Goal: Task Accomplishment & Management: Complete application form

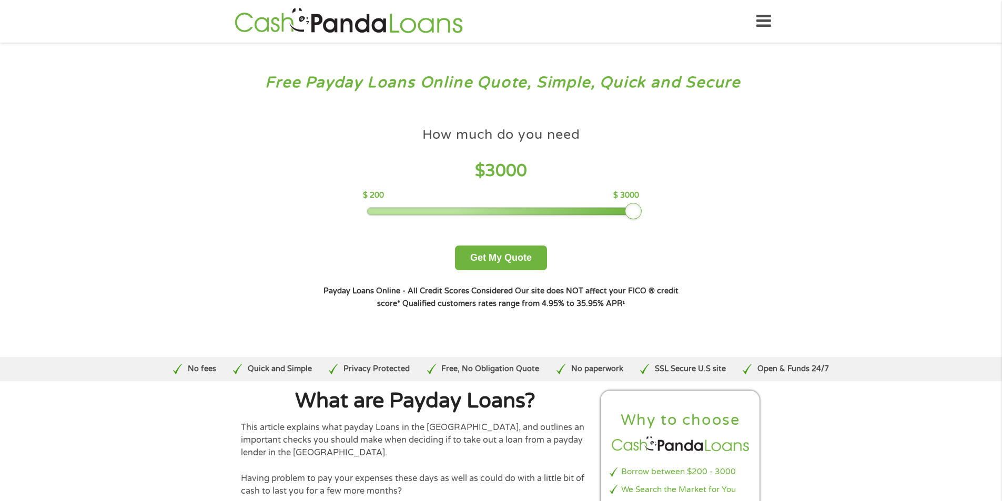
drag, startPoint x: 440, startPoint y: 212, endPoint x: 640, endPoint y: 213, distance: 200.3
click at [640, 213] on div at bounding box center [633, 211] width 17 height 17
click at [516, 260] on button "Get My Quote" at bounding box center [501, 258] width 92 height 25
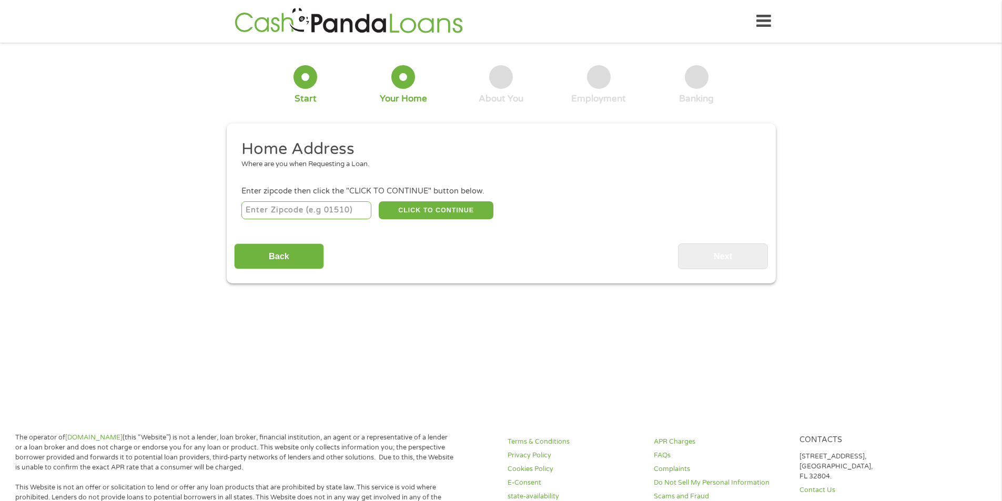
click at [274, 213] on input "number" at bounding box center [306, 210] width 130 height 18
type input "20152"
click at [442, 212] on button "CLICK TO CONTINUE" at bounding box center [436, 210] width 115 height 18
type input "20152"
type input "Chantilly"
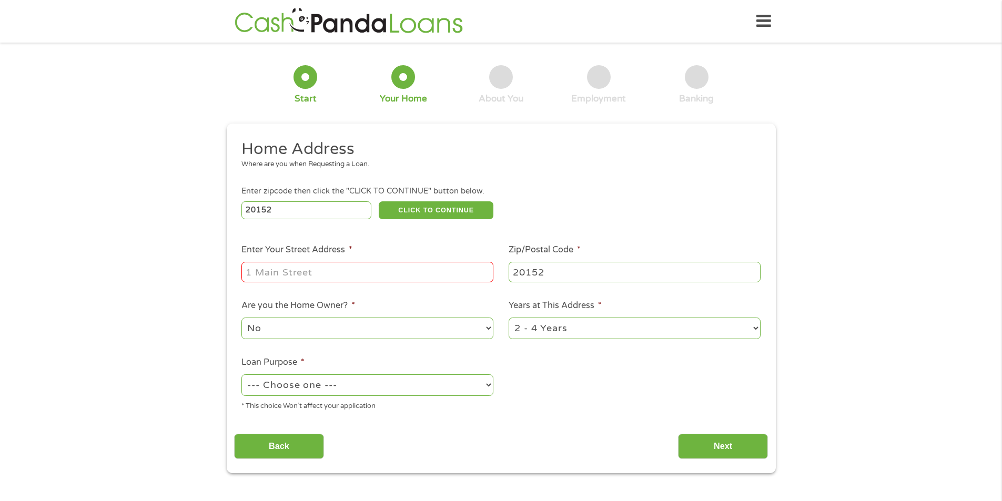
click at [286, 270] on input "Enter Your Street Address *" at bounding box center [367, 272] width 252 height 20
type input "25360 herring creek dr"
click at [485, 386] on select "--- Choose one --- Pay Bills Debt Consolidation Home Improvement Major Purchase…" at bounding box center [367, 385] width 252 height 22
select select "other"
click at [241, 374] on select "--- Choose one --- Pay Bills Debt Consolidation Home Improvement Major Purchase…" at bounding box center [367, 385] width 252 height 22
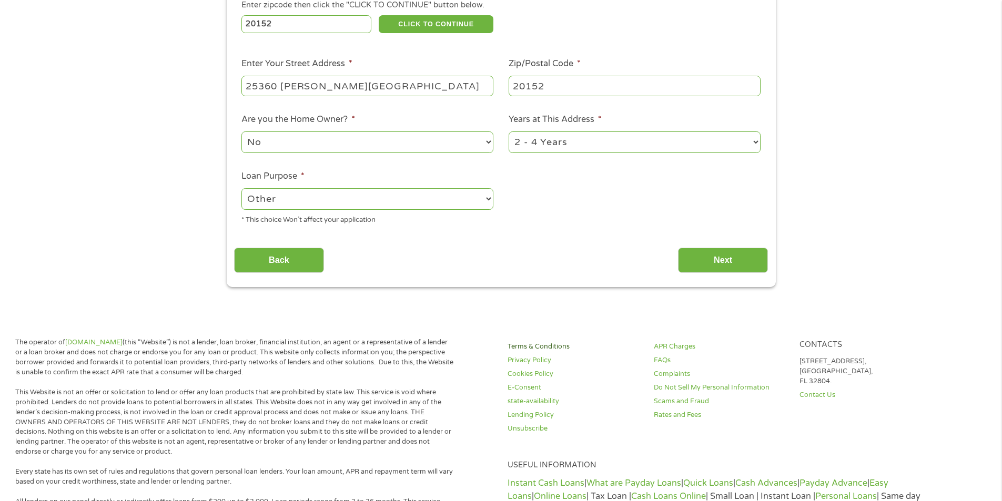
scroll to position [210, 0]
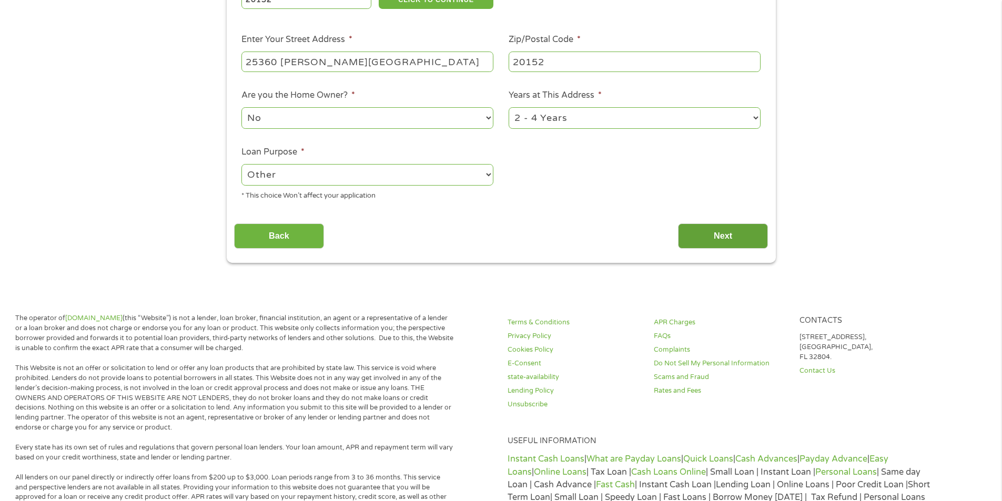
click at [734, 235] on input "Next" at bounding box center [723, 236] width 90 height 26
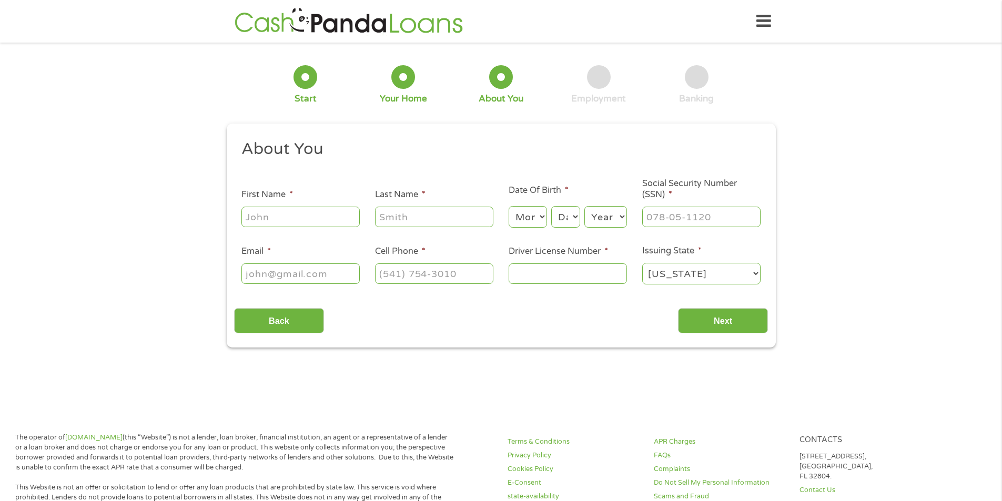
scroll to position [4, 4]
click at [267, 218] on input "First Name *" at bounding box center [300, 217] width 118 height 20
type input "Hamid"
type input "Taheri"
type input "criminaljustice1166@yahoo.com"
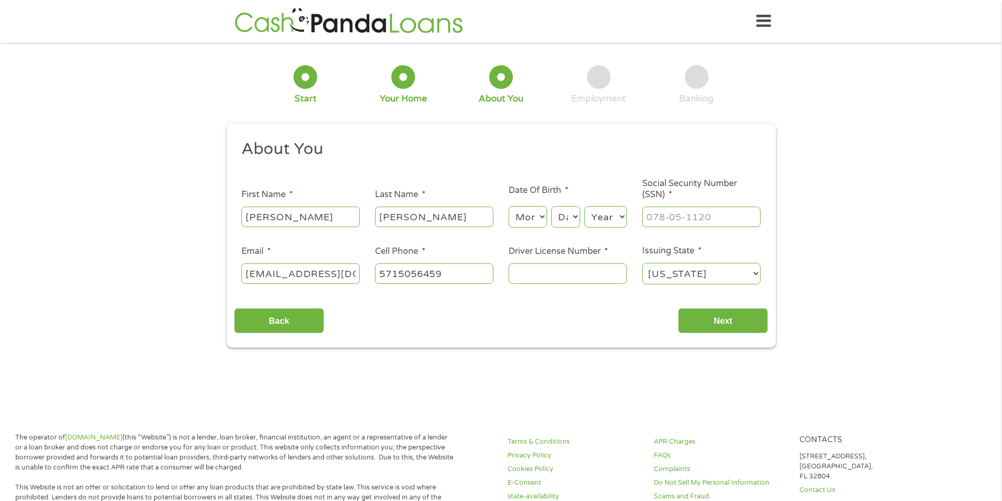
type input "(571) 505-6459"
click at [543, 217] on select "Month 1 2 3 4 5 6 7 8 9 10 11 12" at bounding box center [527, 217] width 38 height 22
select select "2"
click at [508, 206] on select "Month 1 2 3 4 5 6 7 8 9 10 11 12" at bounding box center [527, 217] width 38 height 22
click at [574, 223] on select "Day 1 2 3 4 5 6 7 8 9 10 11 12 13 14 15 16 17 18 19 20 21 22 23 24 25 26 27 28 …" at bounding box center [565, 217] width 28 height 22
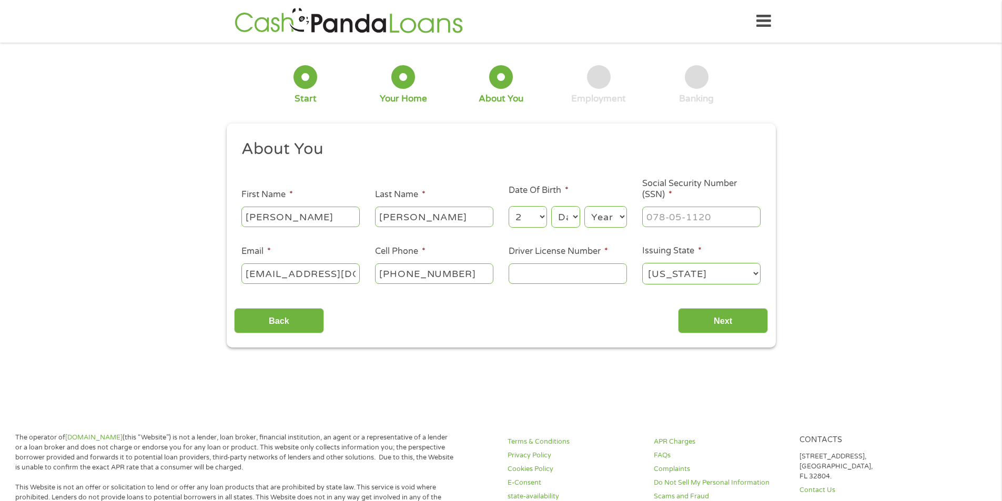
select select "22"
click at [551, 206] on select "Day 1 2 3 4 5 6 7 8 9 10 11 12 13 14 15 16 17 18 19 20 21 22 23 24 25 26 27 28 …" at bounding box center [565, 217] width 28 height 22
click at [616, 218] on select "Year 2007 2006 2005 2004 2003 2002 2001 2000 1999 1998 1997 1996 1995 1994 1993…" at bounding box center [605, 217] width 43 height 22
select select "1978"
click at [665, 218] on input "___-__-____" at bounding box center [701, 217] width 118 height 20
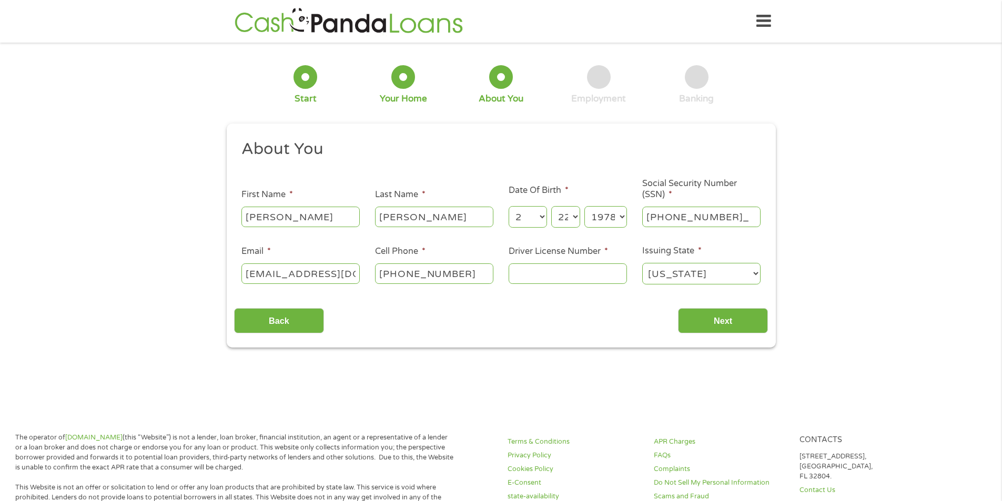
type input "229-85-4082"
click at [540, 276] on input "Driver License Number *" at bounding box center [567, 273] width 118 height 20
type input "A62454989"
click at [716, 319] on input "Next" at bounding box center [723, 321] width 90 height 26
click at [728, 321] on input "Next" at bounding box center [723, 321] width 90 height 26
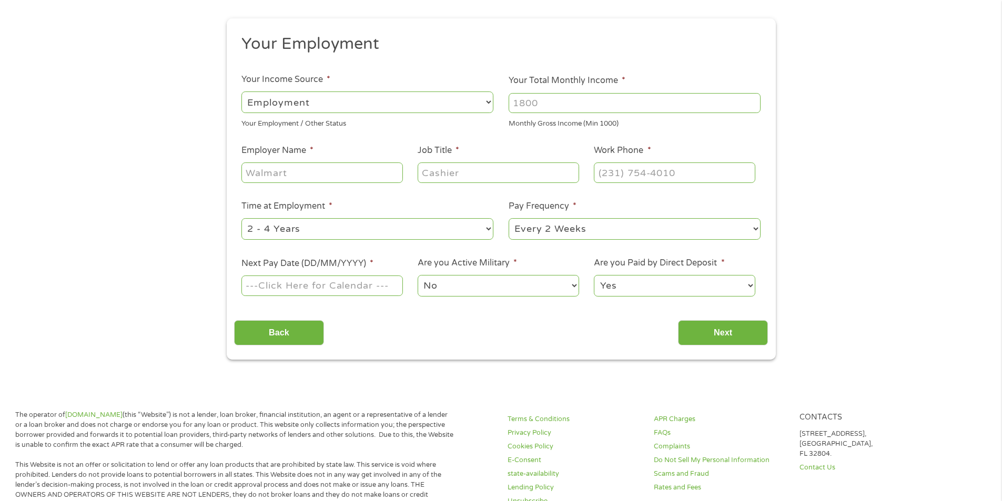
scroll to position [0, 0]
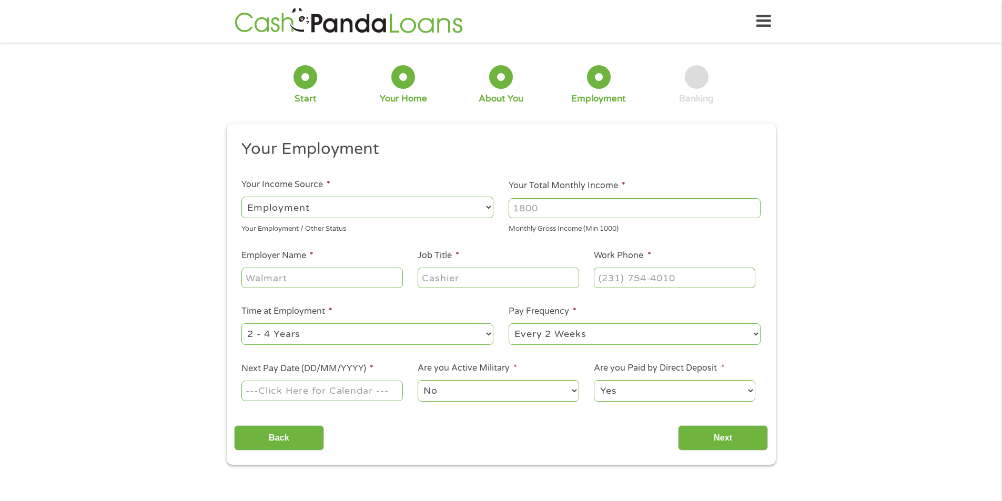
click at [549, 213] on input "Your Total Monthly Income *" at bounding box center [634, 208] width 252 height 20
type input "7500"
click at [283, 272] on input "Employer Name *" at bounding box center [321, 278] width 161 height 20
click at [284, 271] on input "Employer Name *" at bounding box center [321, 278] width 161 height 20
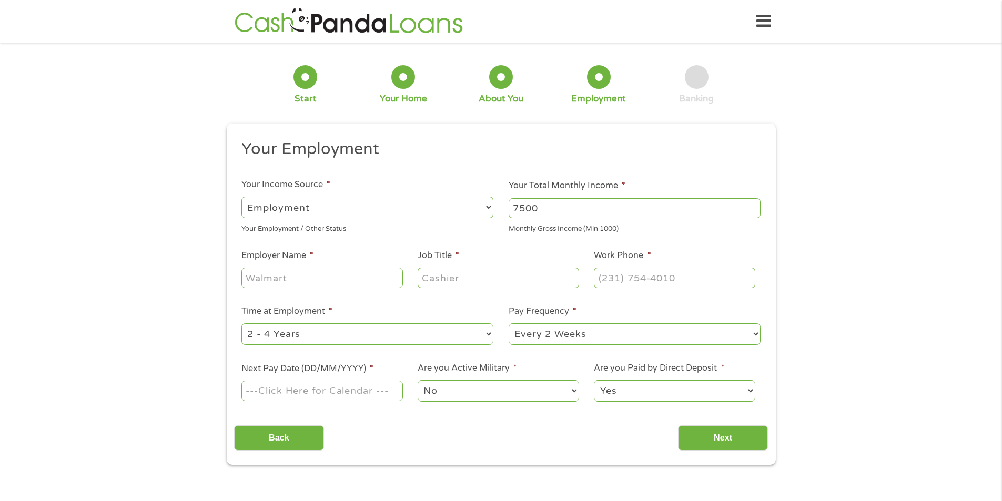
click at [284, 271] on input "Employer Name *" at bounding box center [321, 278] width 161 height 20
type input "v14 street lounge"
click at [464, 270] on input "Job Title *" at bounding box center [497, 278] width 161 height 20
type input "GM"
click at [648, 278] on input "(___) ___-____" at bounding box center [674, 278] width 161 height 20
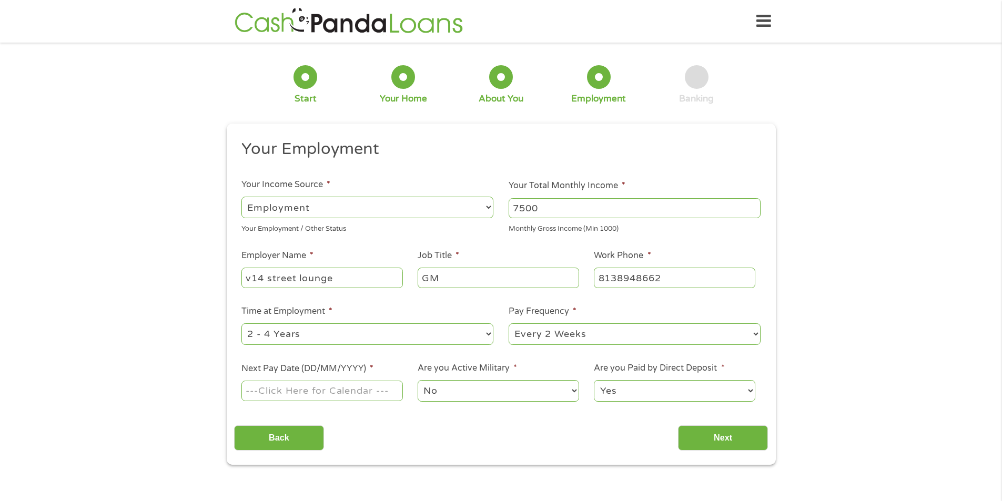
type input "(813) 894-8662"
click at [307, 333] on select "--- Choose one --- 1 Year or less 1 - 2 Years 2 - 4 Years Over 4 Years" at bounding box center [367, 334] width 252 height 22
select select "24months"
click at [241, 323] on select "--- Choose one --- 1 Year or less 1 - 2 Years 2 - 4 Years Over 4 Years" at bounding box center [367, 334] width 252 height 22
click at [287, 394] on input "Next Pay Date (DD/MM/YYYY) *" at bounding box center [321, 391] width 161 height 20
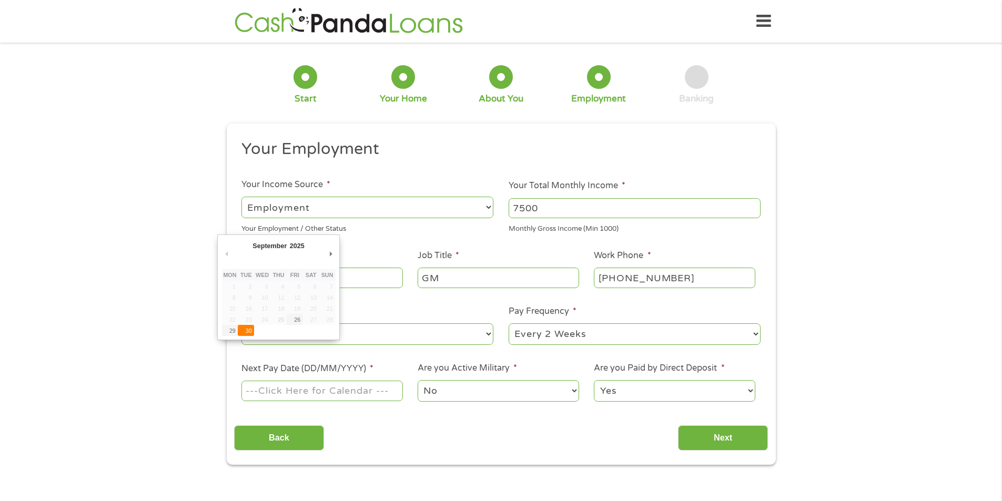
type input "30/09/2025"
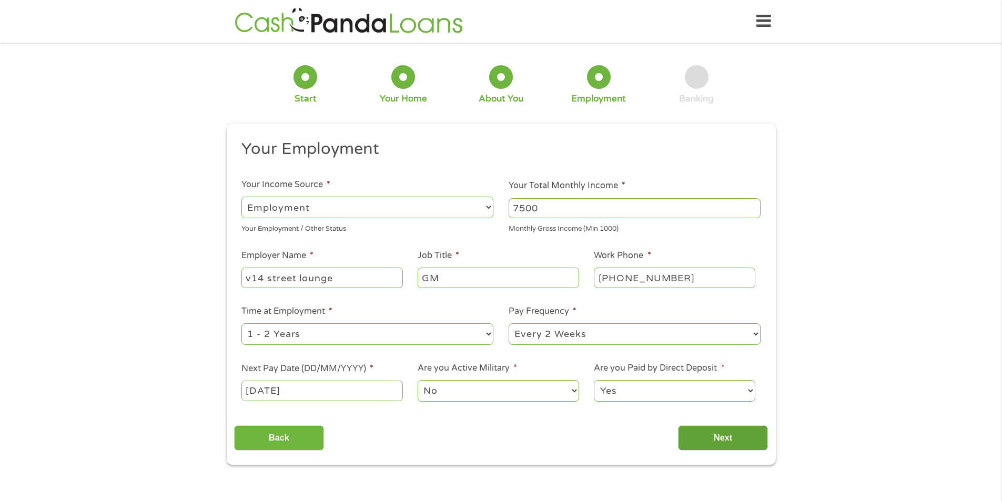
click at [725, 440] on input "Next" at bounding box center [723, 438] width 90 height 26
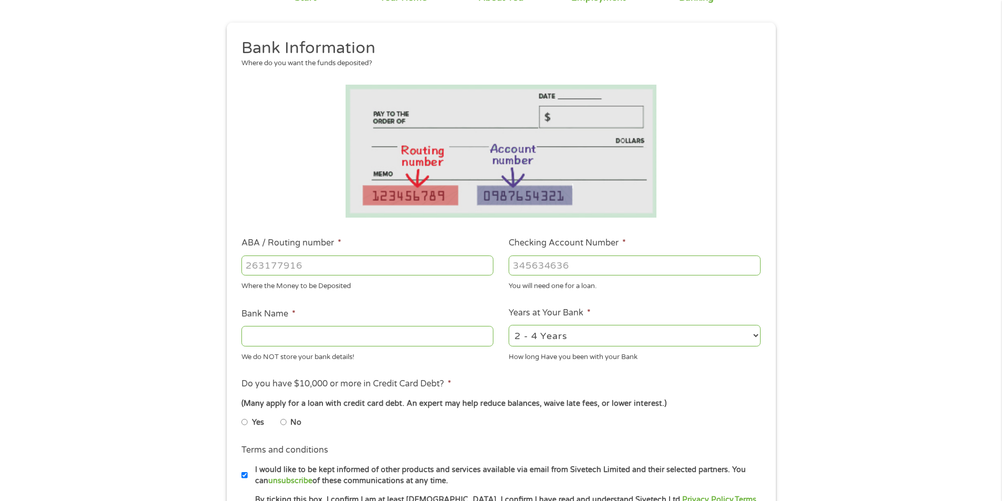
scroll to position [105, 0]
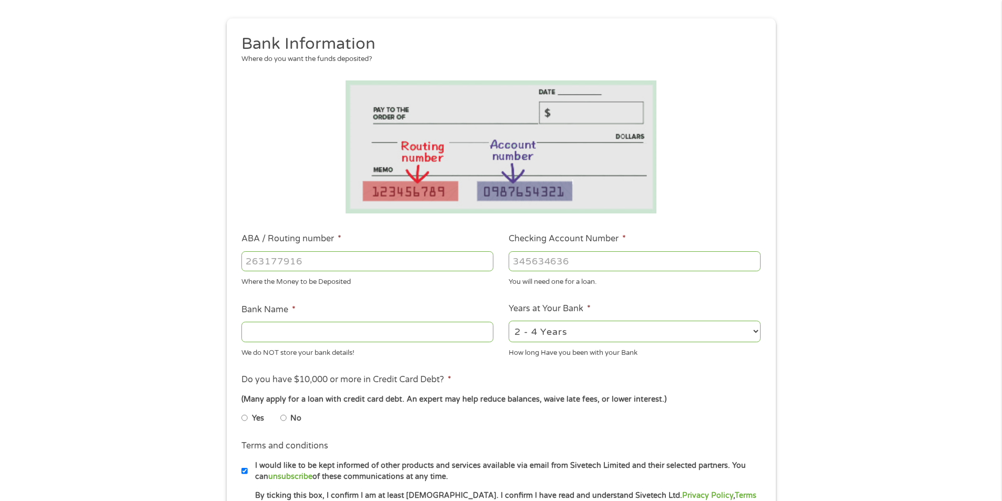
click at [293, 263] on input "ABA / Routing number *" at bounding box center [367, 261] width 252 height 20
type input "054000030"
type input "PNC BANK NA"
type input "054000030"
click at [557, 256] on input "Checking Account Number *" at bounding box center [634, 261] width 252 height 20
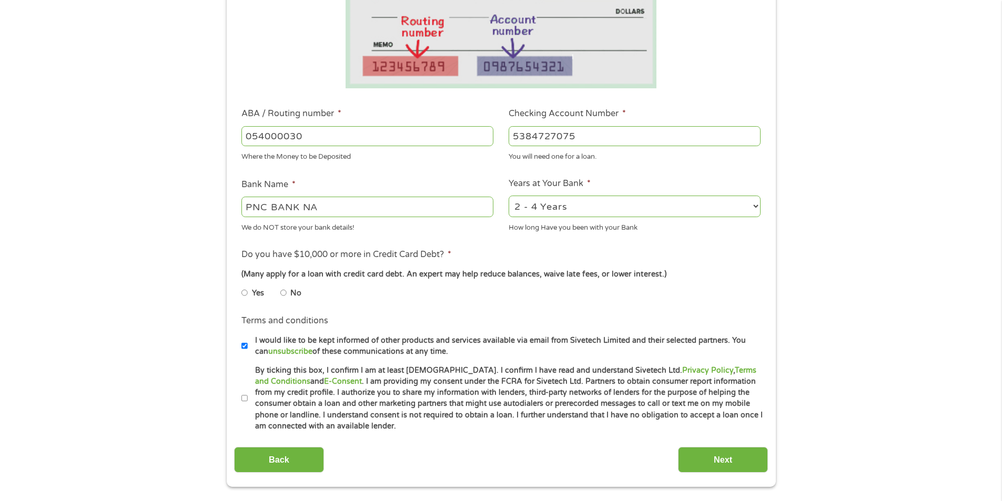
scroll to position [263, 0]
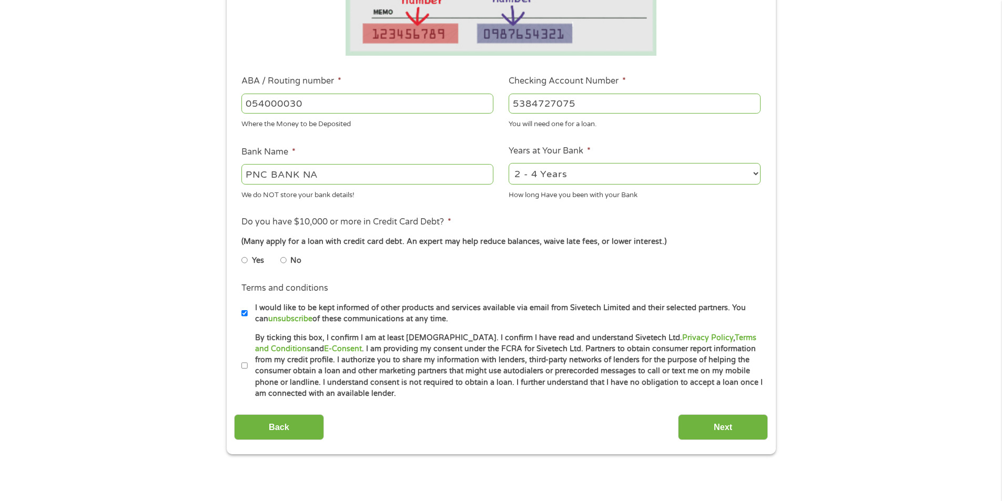
type input "5384727075"
click at [283, 260] on input "No" at bounding box center [283, 260] width 6 height 17
radio input "true"
click at [245, 366] on input "By ticking this box, I confirm I am at least 18 years old. I confirm I have rea…" at bounding box center [244, 366] width 6 height 17
checkbox input "true"
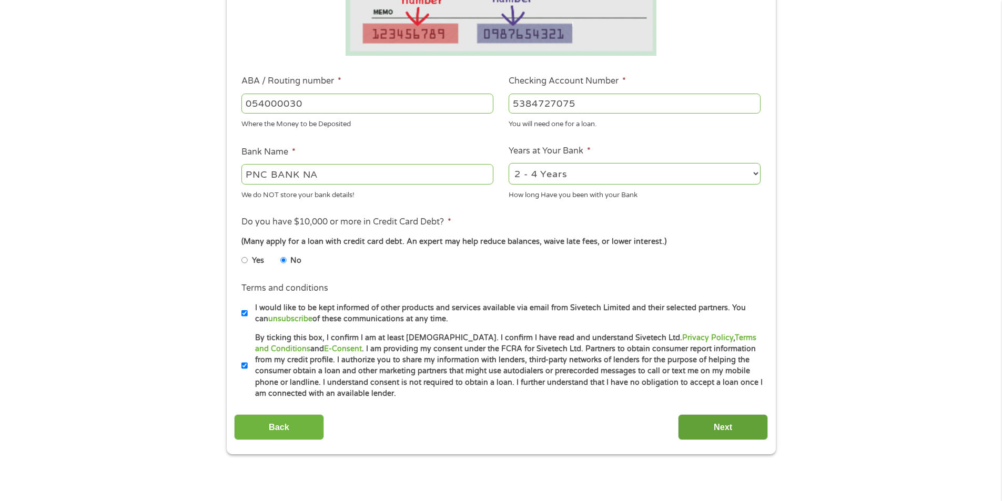
click at [721, 424] on input "Next" at bounding box center [723, 427] width 90 height 26
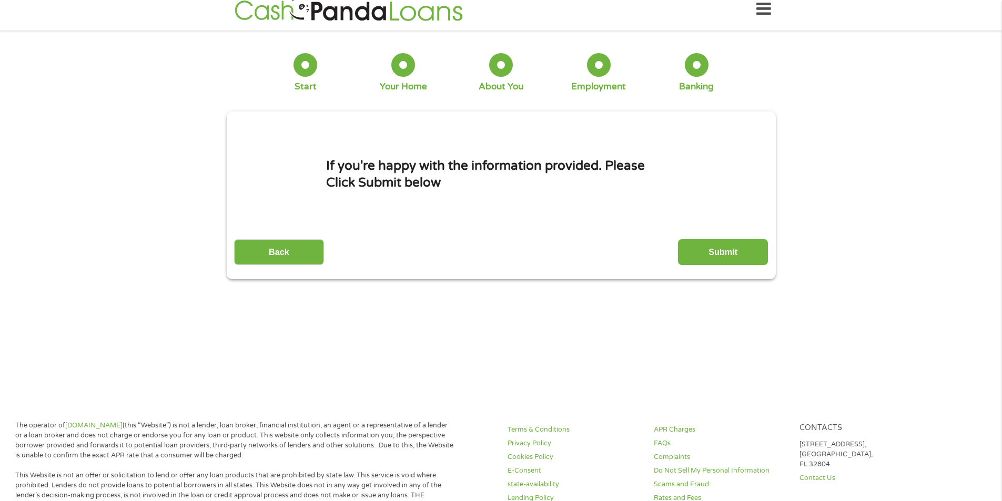
scroll to position [0, 0]
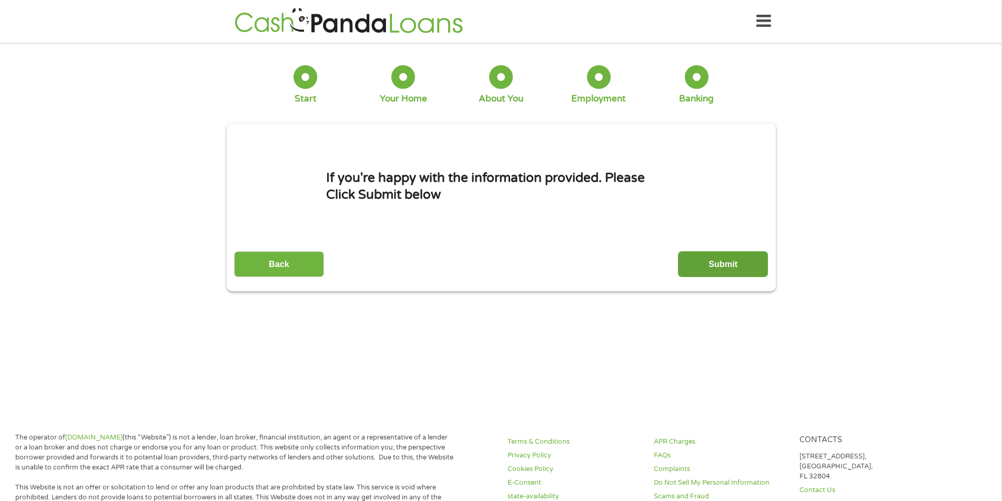
click at [729, 267] on input "Submit" at bounding box center [723, 264] width 90 height 26
